Goal: Use online tool/utility: Use online tool/utility

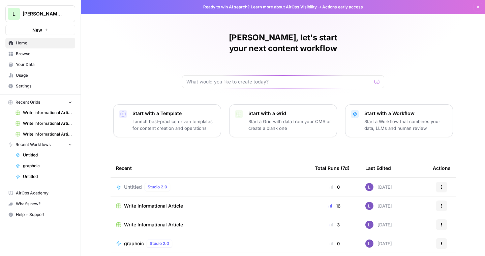
click at [42, 64] on span "Your Data" at bounding box center [44, 65] width 56 height 6
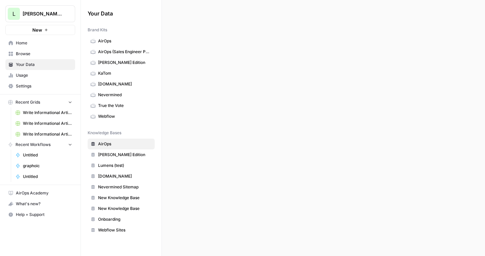
click at [42, 55] on span "Browse" at bounding box center [44, 54] width 56 height 6
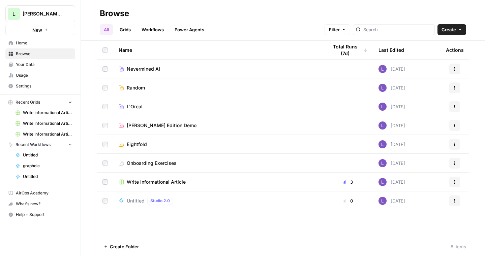
click at [122, 31] on link "Grids" at bounding box center [125, 29] width 19 height 11
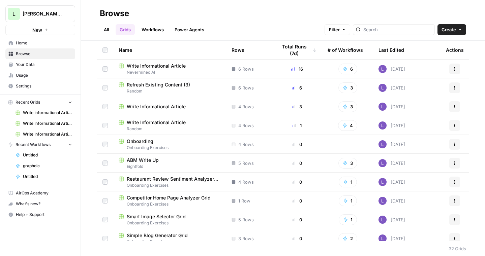
click at [166, 65] on span "Write Informational Article" at bounding box center [156, 66] width 59 height 7
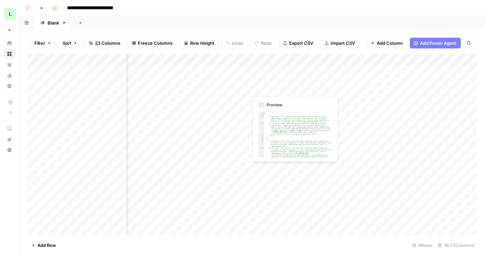
scroll to position [0, 736]
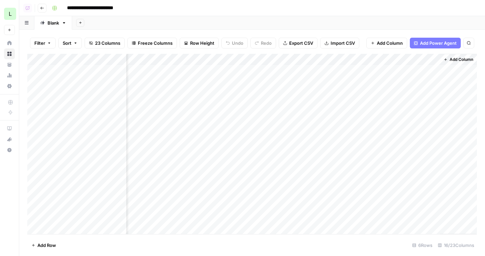
click at [418, 40] on button "Add Power Agent" at bounding box center [435, 43] width 51 height 11
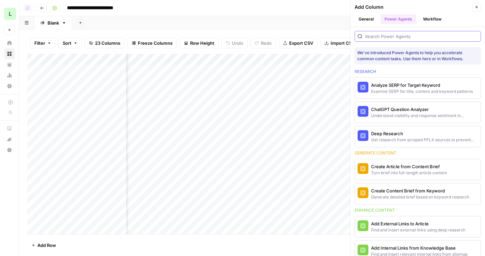
click at [402, 34] on input "search" at bounding box center [421, 36] width 113 height 7
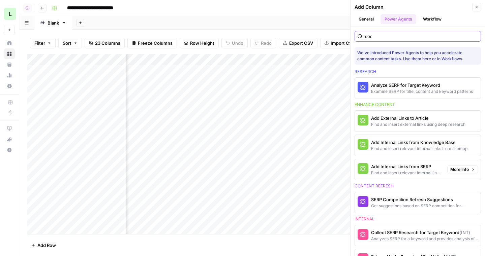
type input "ser"
drag, startPoint x: 408, startPoint y: 171, endPoint x: 258, endPoint y: 57, distance: 188.3
click at [258, 57] on div "**********" at bounding box center [252, 128] width 466 height 256
click at [386, 169] on div "Add Internal Links from SERP" at bounding box center [406, 166] width 71 height 7
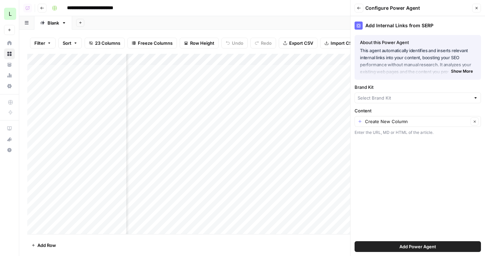
type input "Nevermined"
click at [408, 128] on div "Create New Column Clear" at bounding box center [418, 124] width 126 height 11
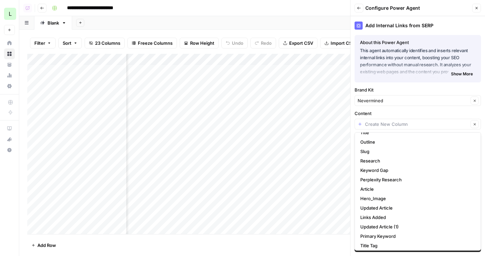
scroll to position [66, 0]
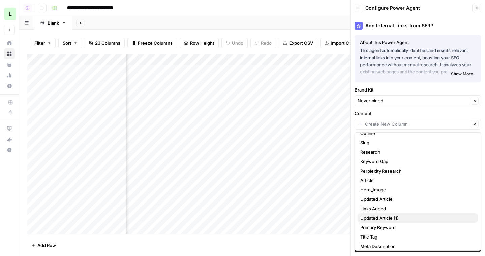
click at [403, 219] on span "Updated Article (1)" at bounding box center [416, 218] width 112 height 7
type input "Updated Article (1)"
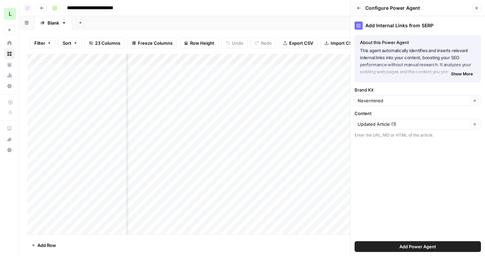
click at [422, 252] on button "Add Power Agent" at bounding box center [418, 247] width 126 height 11
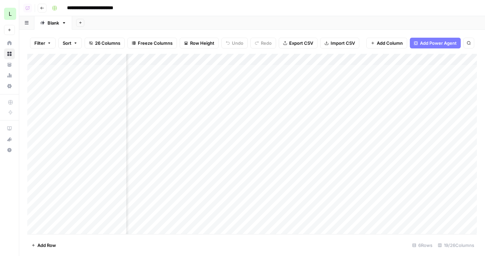
scroll to position [0, 810]
drag, startPoint x: 395, startPoint y: 63, endPoint x: 173, endPoint y: 63, distance: 222.1
click at [173, 63] on div "Add Column" at bounding box center [252, 144] width 450 height 181
click at [152, 75] on div "Add Column" at bounding box center [252, 144] width 450 height 181
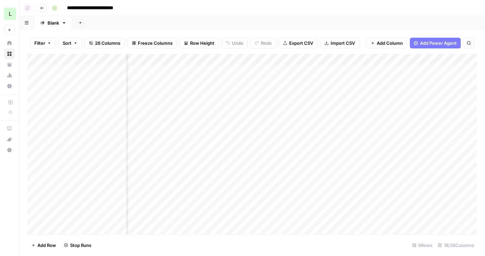
click at [443, 41] on span "Add Power Agent" at bounding box center [438, 43] width 37 height 7
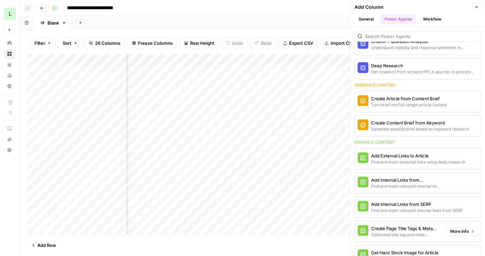
scroll to position [80, 0]
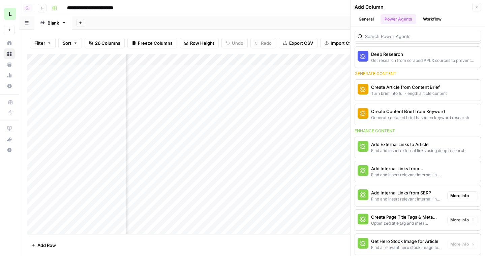
click at [414, 202] on div "Find and insert relevant internal links from SERP" at bounding box center [406, 199] width 71 height 6
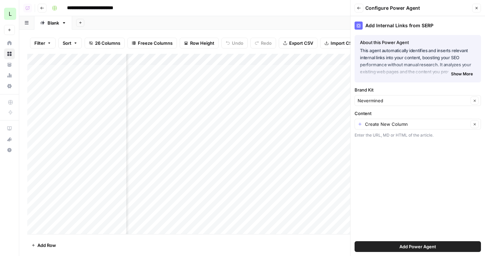
click at [403, 245] on span "Add Power Agent" at bounding box center [417, 247] width 37 height 7
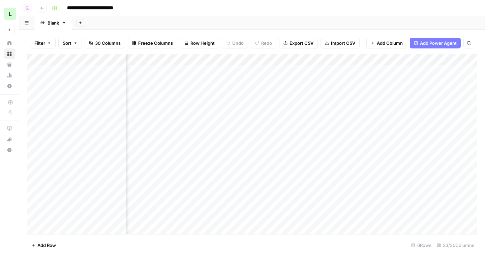
scroll to position [0, 1052]
drag, startPoint x: 394, startPoint y: 58, endPoint x: 31, endPoint y: 65, distance: 362.7
click at [31, 65] on div "Add Column" at bounding box center [252, 144] width 450 height 181
drag, startPoint x: 66, startPoint y: 59, endPoint x: 264, endPoint y: 60, distance: 197.8
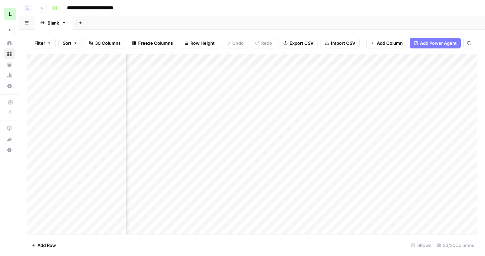
click at [264, 60] on div "Add Column" at bounding box center [252, 144] width 450 height 181
click at [281, 59] on div "Add Column" at bounding box center [252, 144] width 450 height 181
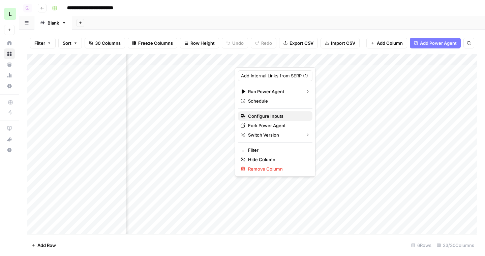
click at [268, 115] on span "Configure Inputs" at bounding box center [277, 116] width 59 height 7
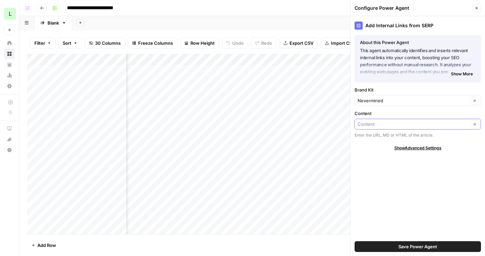
click at [430, 125] on input "Content" at bounding box center [413, 124] width 111 height 7
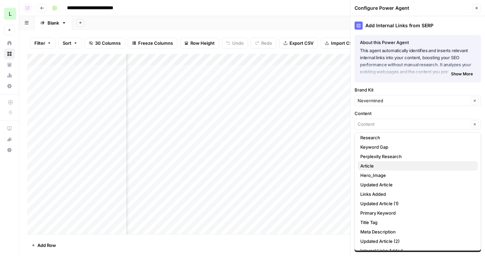
scroll to position [92, 0]
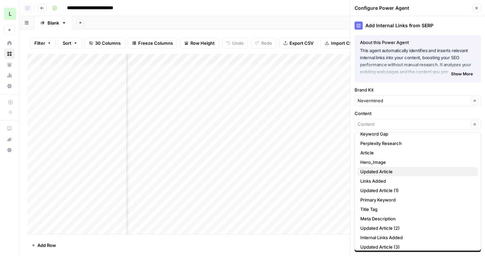
click at [405, 173] on span "Updated Article" at bounding box center [416, 172] width 112 height 7
type input "Updated Article"
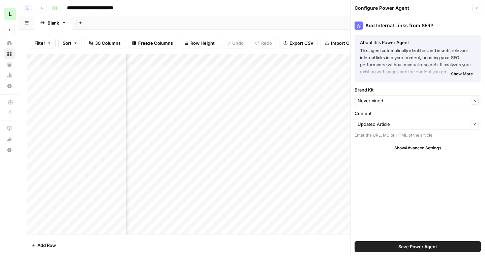
click at [400, 247] on span "Save Power Agent" at bounding box center [417, 247] width 39 height 7
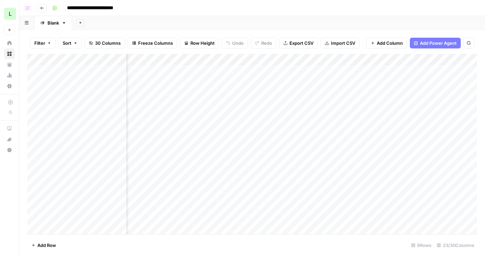
click at [265, 75] on div "Add Column" at bounding box center [252, 144] width 450 height 181
